Goal: Task Accomplishment & Management: Use online tool/utility

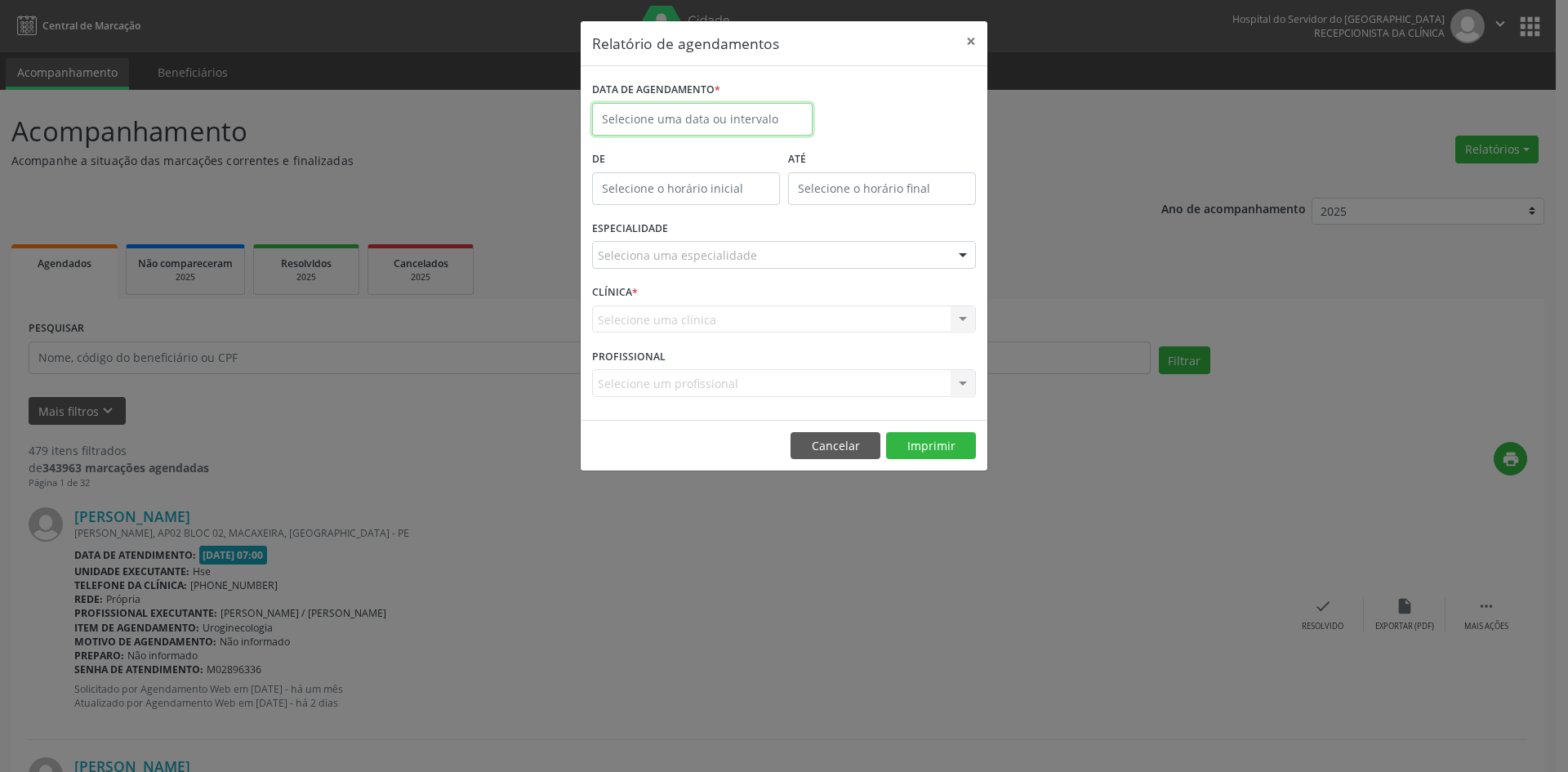
click at [716, 123] on input "text" at bounding box center [702, 119] width 220 height 32
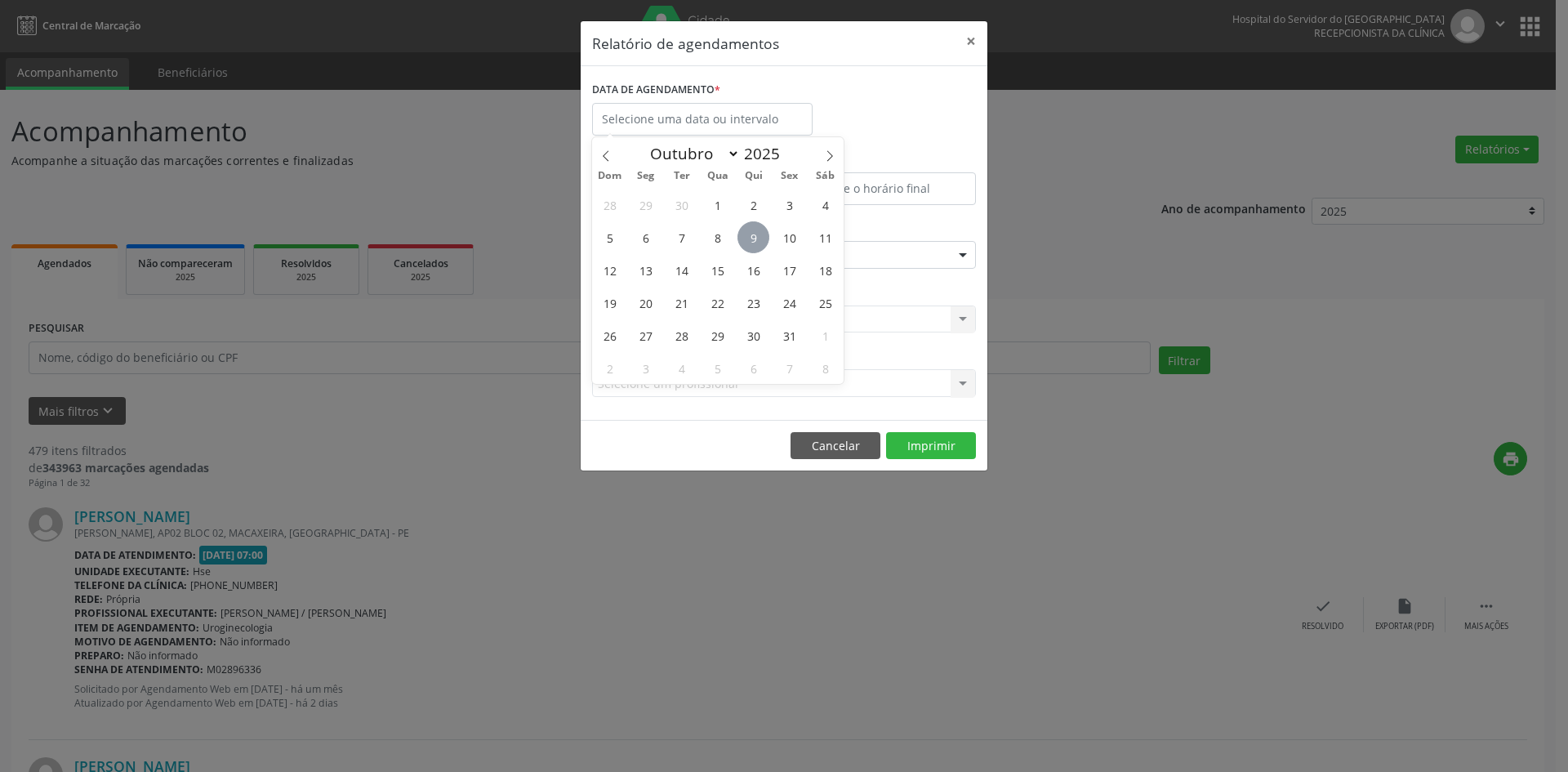
click at [756, 244] on span "9" at bounding box center [753, 237] width 31 height 31
type input "09/10/2025"
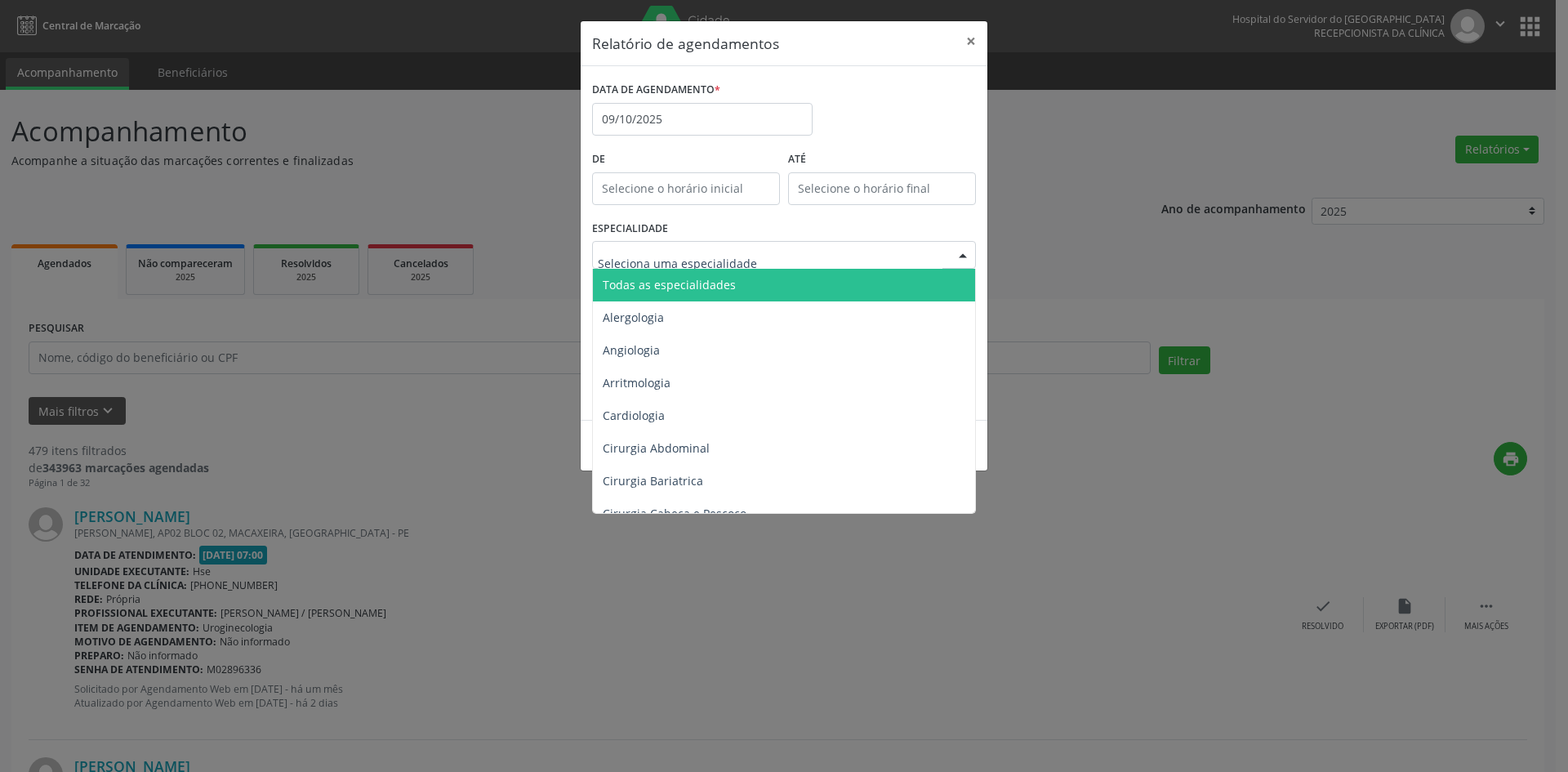
click at [715, 286] on span "Todas as especialidades" at bounding box center [670, 285] width 133 height 16
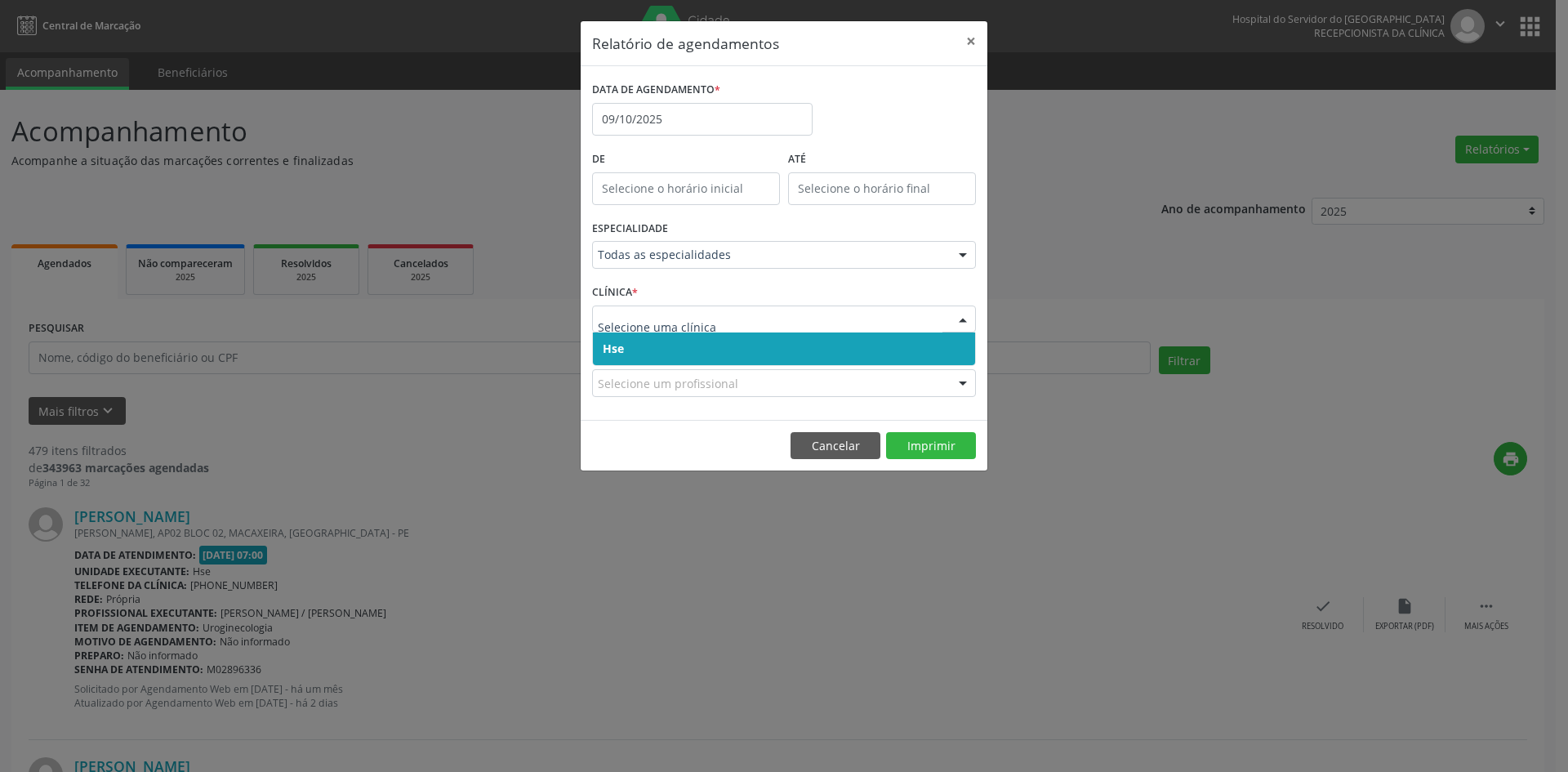
click at [675, 350] on span "Hse" at bounding box center [783, 348] width 382 height 32
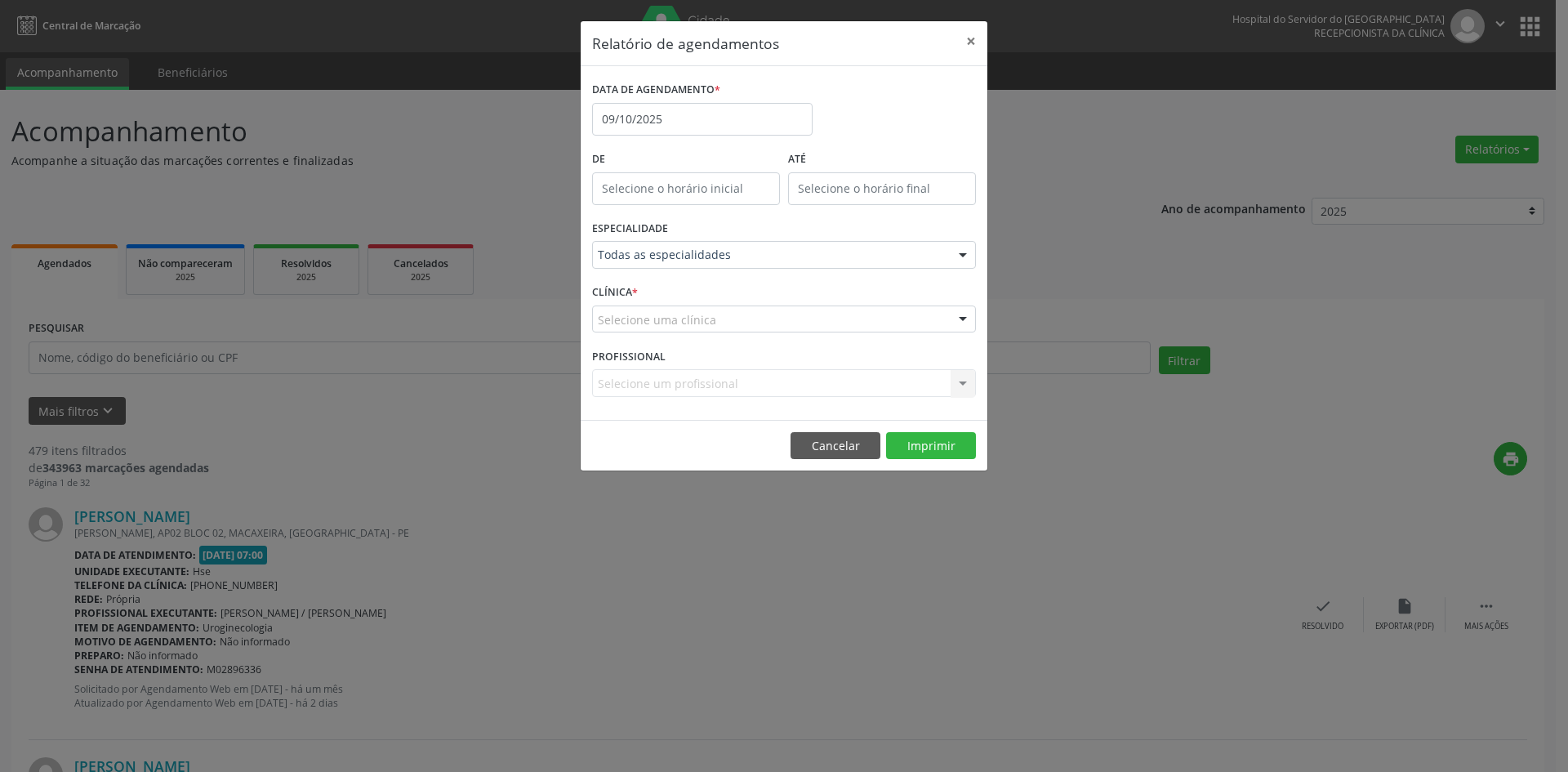
click at [668, 330] on div "Selecione uma clínica" at bounding box center [783, 319] width 384 height 28
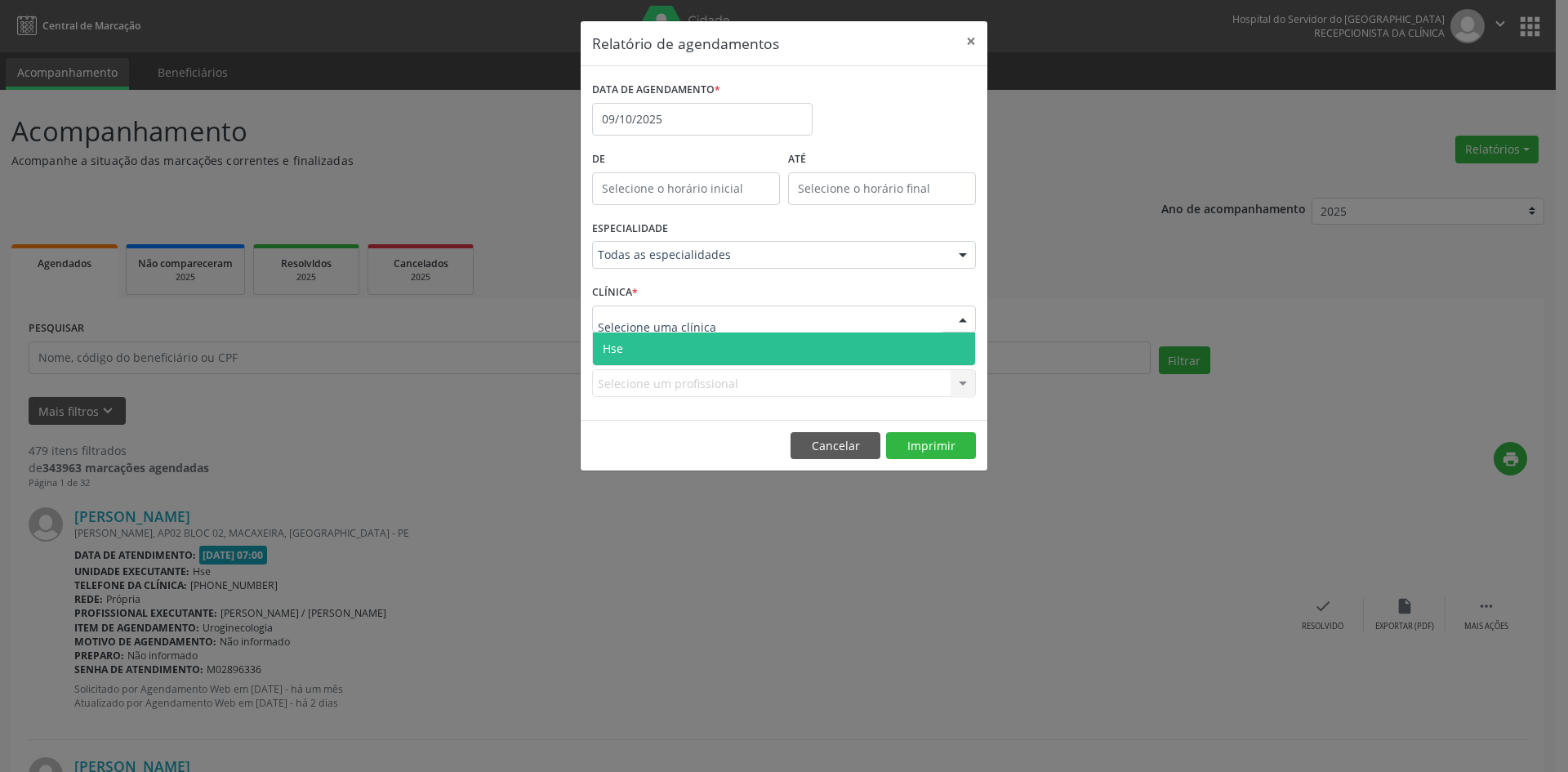
click at [677, 340] on span "Hse" at bounding box center [783, 348] width 382 height 32
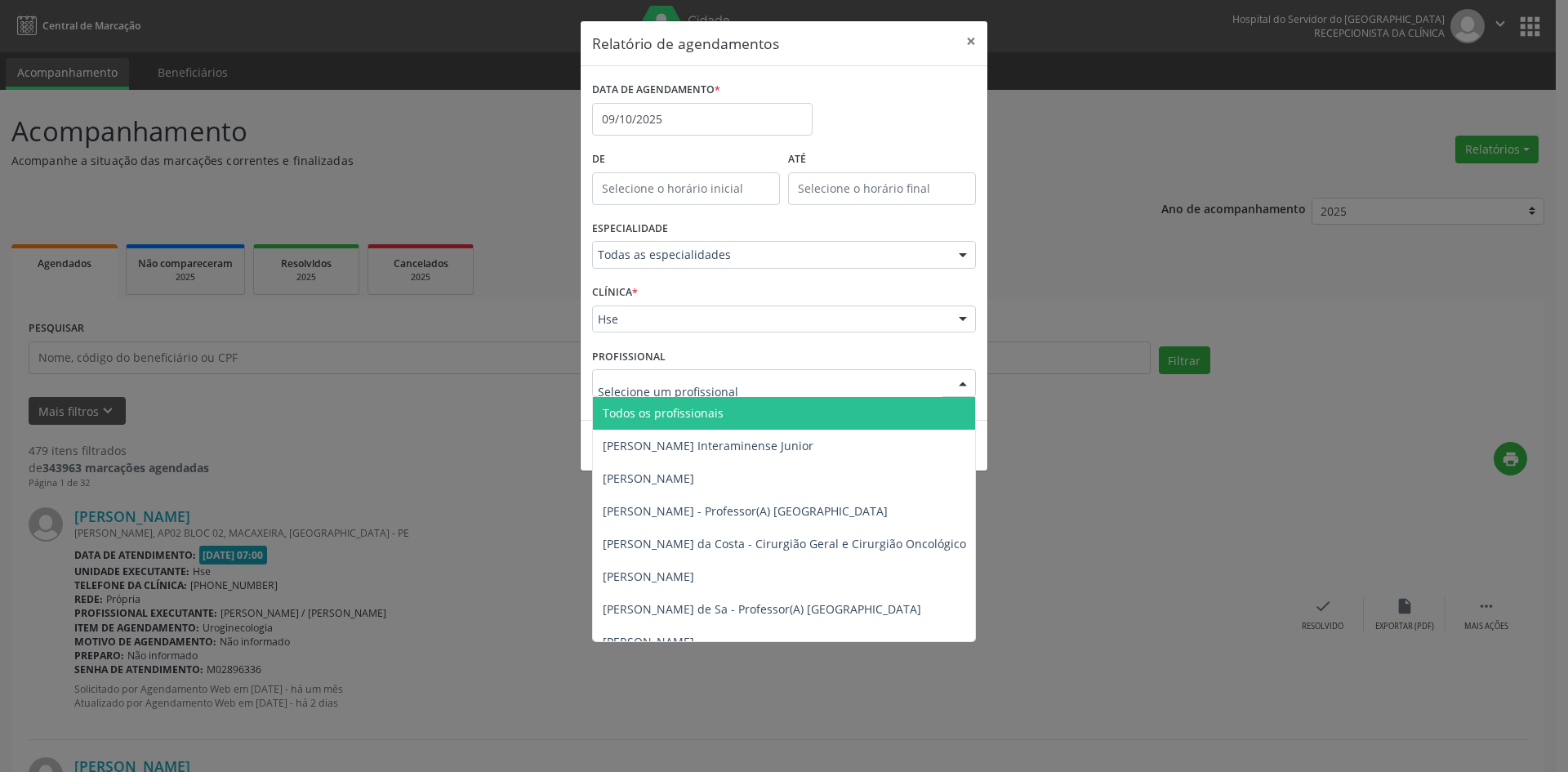
click at [702, 411] on span "Todos os profissionais" at bounding box center [663, 413] width 121 height 16
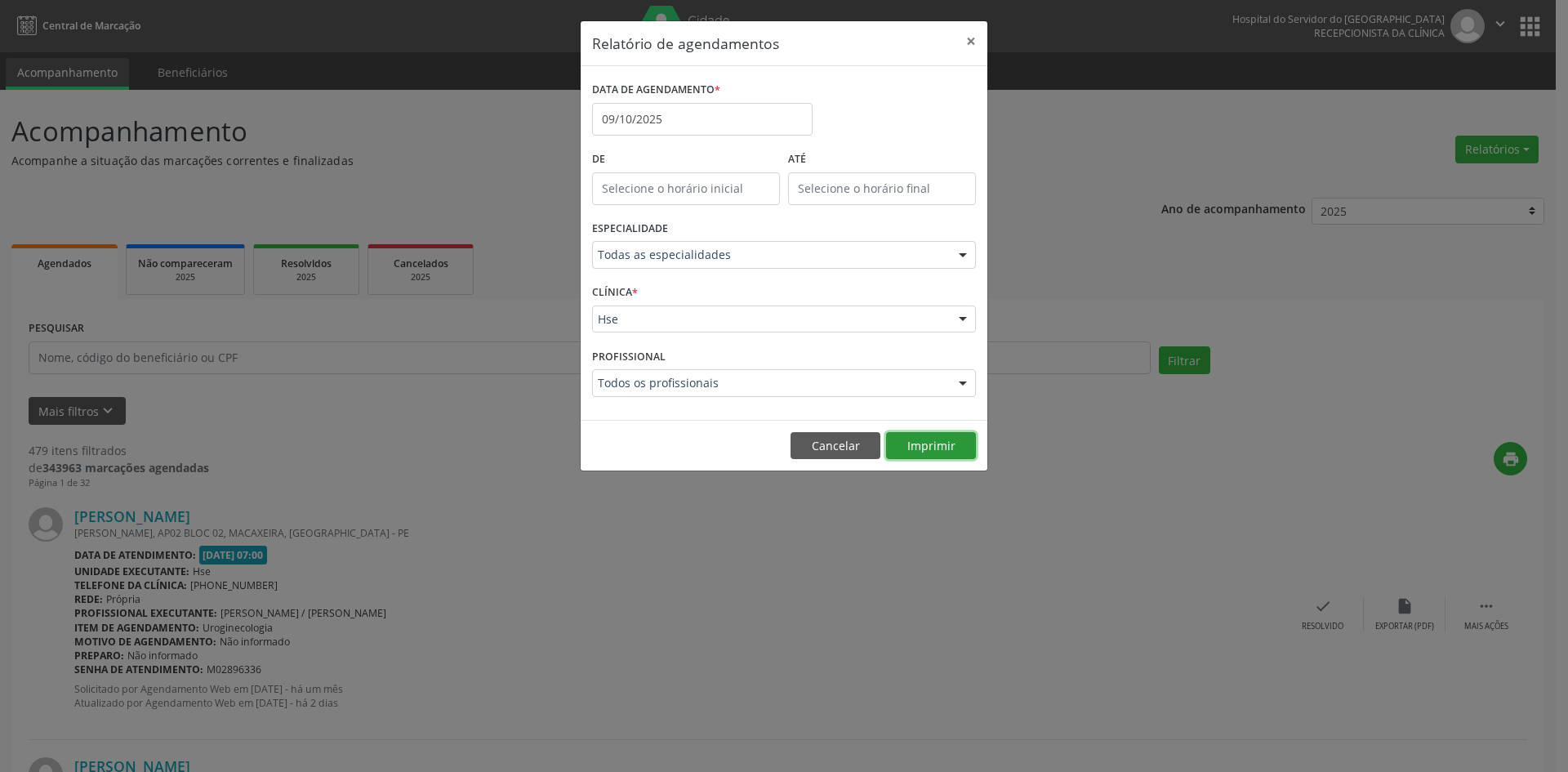
click at [914, 444] on button "Imprimir" at bounding box center [931, 446] width 90 height 28
